Goal: Task Accomplishment & Management: Use online tool/utility

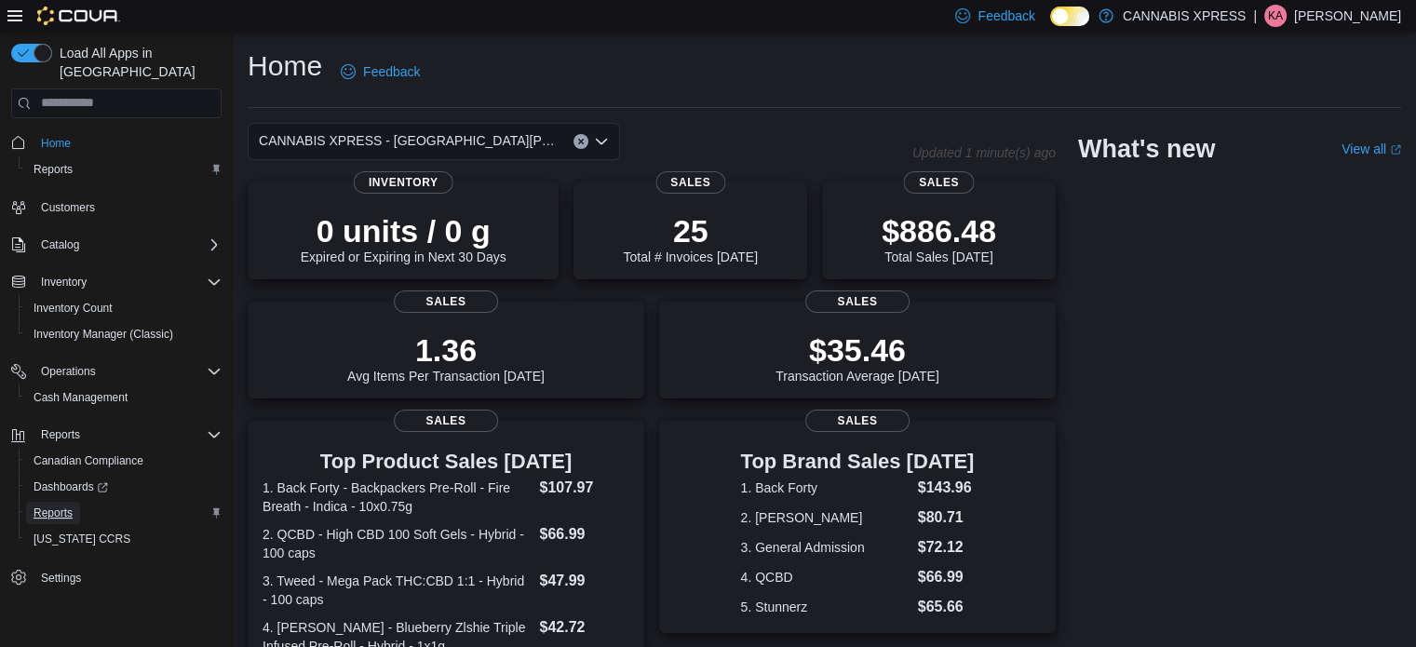
click at [52, 502] on span "Reports" at bounding box center [53, 513] width 39 height 22
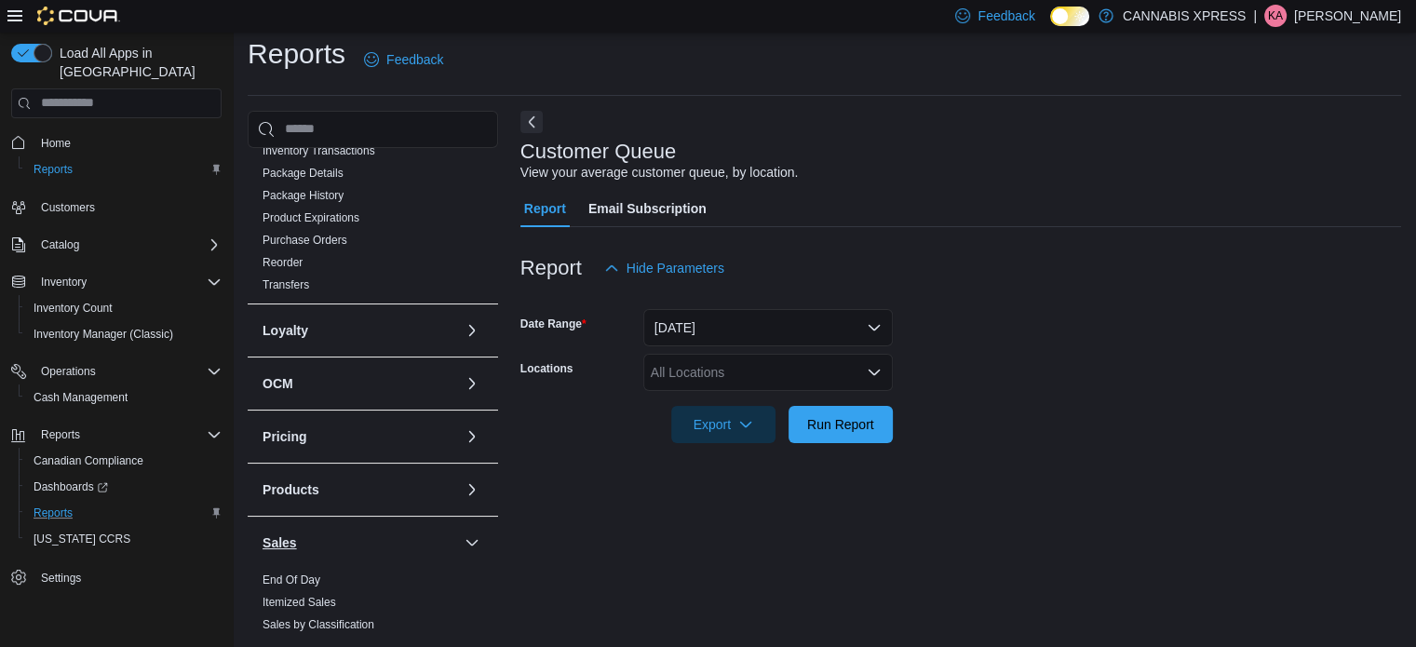
scroll to position [617, 0]
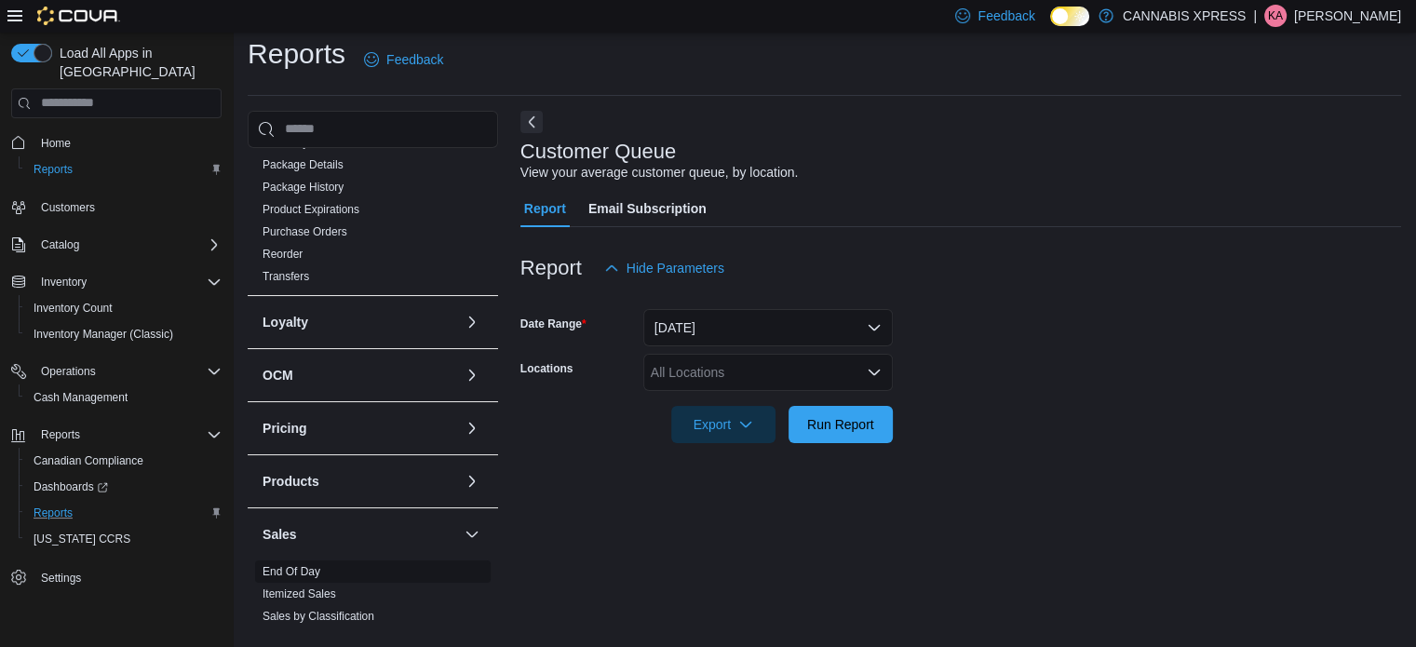
click at [295, 565] on link "End Of Day" at bounding box center [292, 571] width 58 height 13
click at [712, 381] on div "All Locations" at bounding box center [768, 372] width 250 height 37
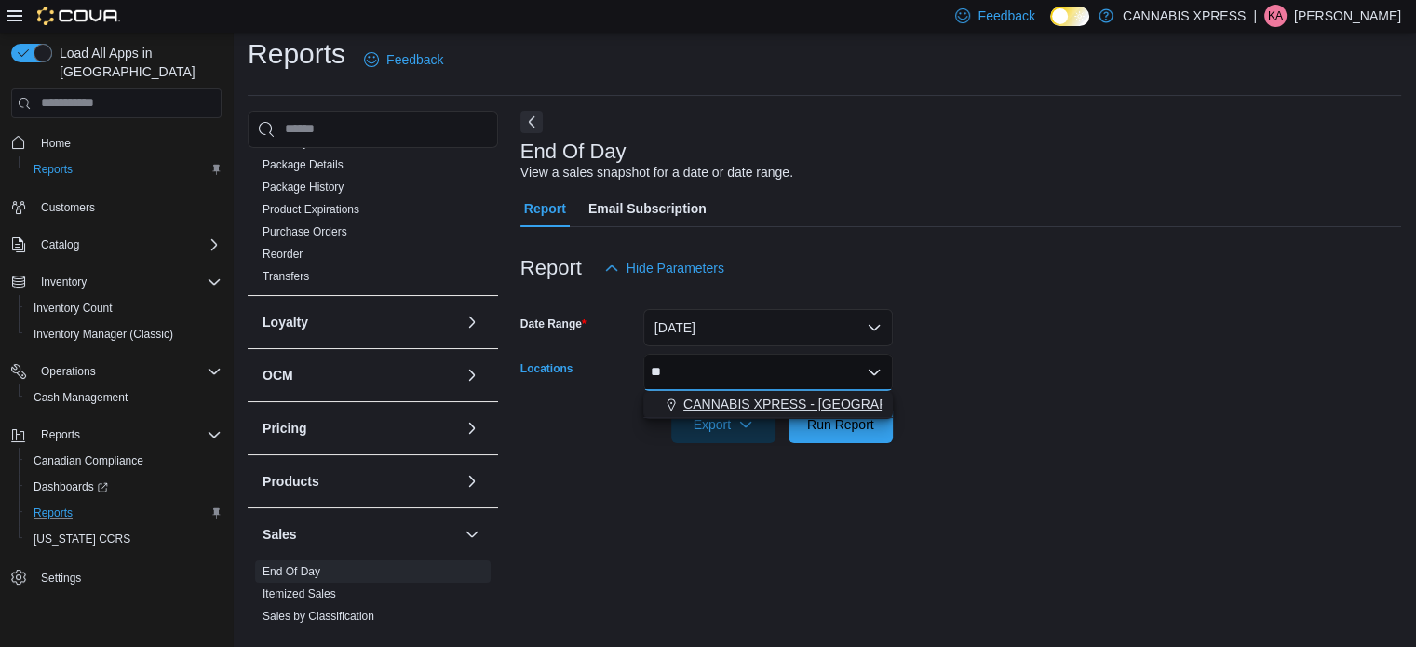
type input "**"
click at [754, 395] on span "CANNABIS XPRESS - [GEOGRAPHIC_DATA][PERSON_NAME] ([GEOGRAPHIC_DATA])" at bounding box center [946, 404] width 526 height 19
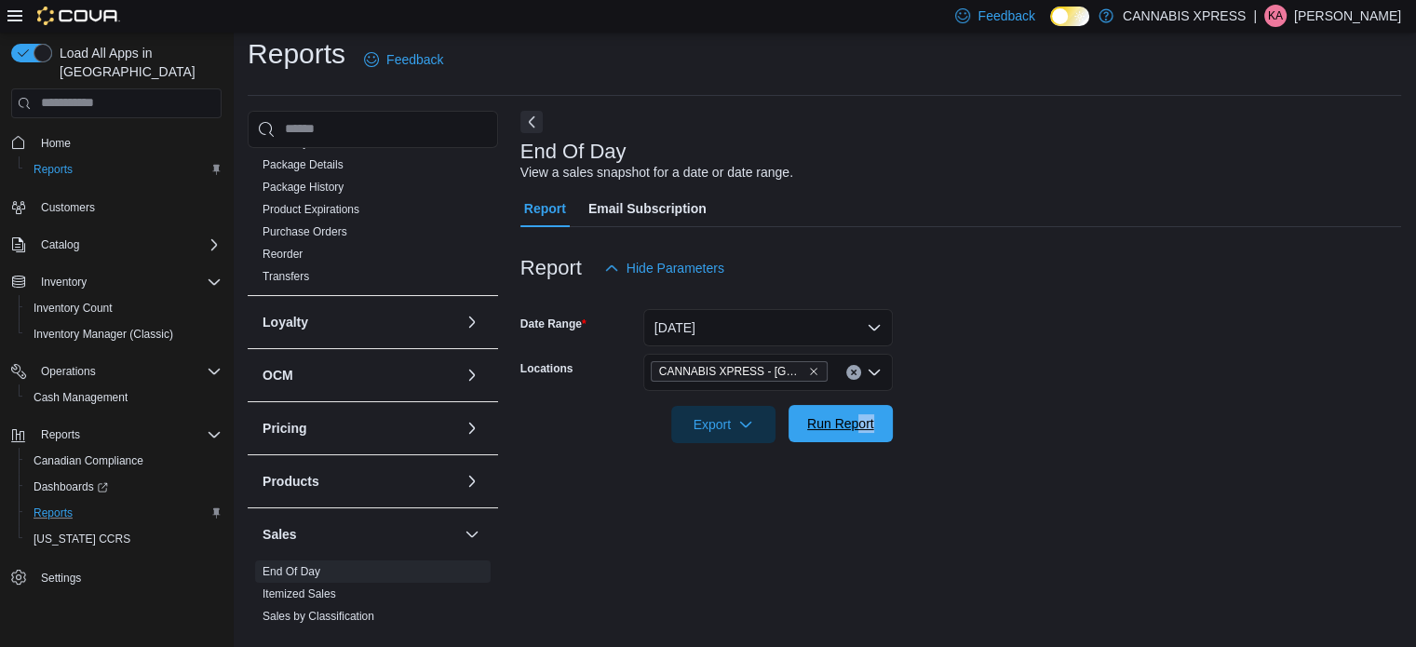
drag, startPoint x: 944, startPoint y: 416, endPoint x: 860, endPoint y: 429, distance: 84.8
click at [860, 429] on form "Date Range [DATE] Locations CANNABIS XPRESS - [GEOGRAPHIC_DATA][PERSON_NAME] ([…" at bounding box center [960, 365] width 881 height 156
click at [860, 429] on span "Run Report" at bounding box center [840, 423] width 67 height 19
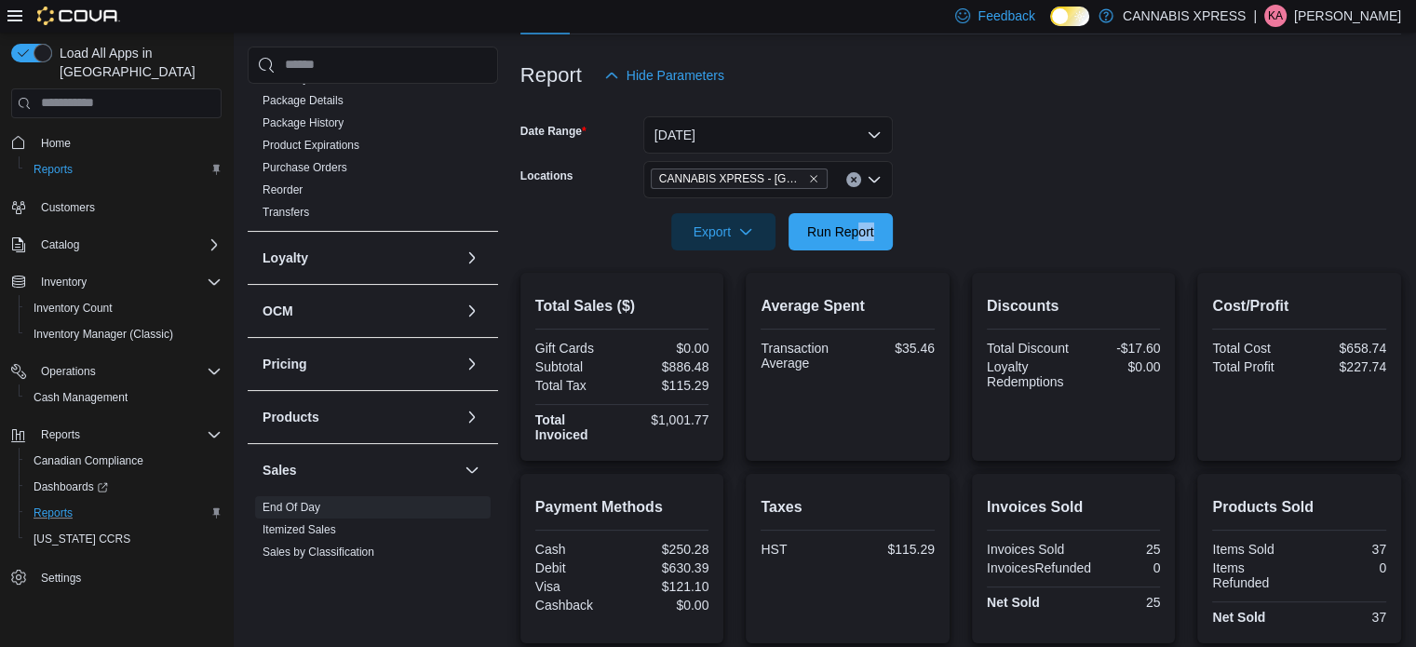
scroll to position [206, 0]
click at [856, 241] on span "Run Report" at bounding box center [841, 229] width 82 height 37
